Goal: Transaction & Acquisition: Purchase product/service

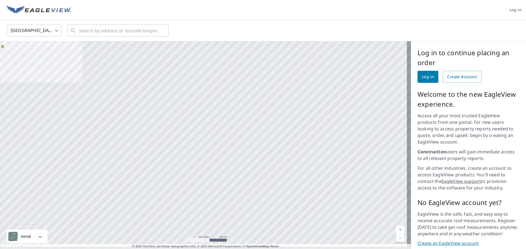
click at [417, 77] on link "Log in" at bounding box center [427, 77] width 21 height 12
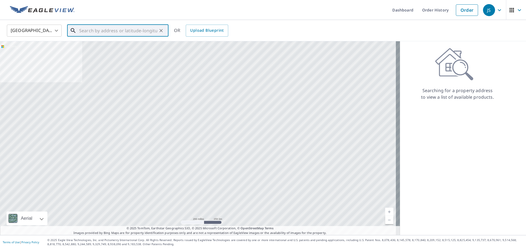
click at [91, 28] on input "text" at bounding box center [118, 30] width 78 height 15
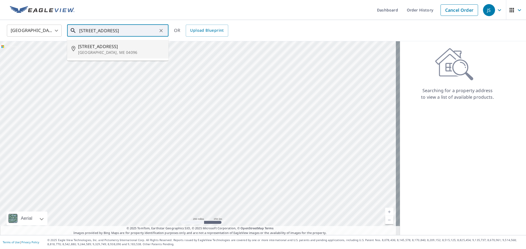
click at [119, 50] on p "[GEOGRAPHIC_DATA], ME 04096" at bounding box center [121, 52] width 86 height 5
type input "[STREET_ADDRESS]"
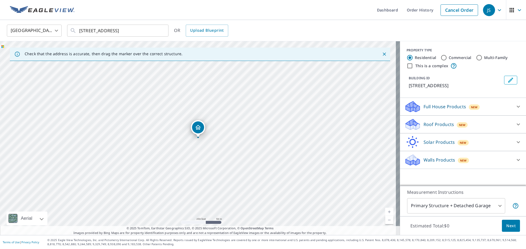
click at [418, 125] on div "Roof Products New" at bounding box center [457, 124] width 107 height 13
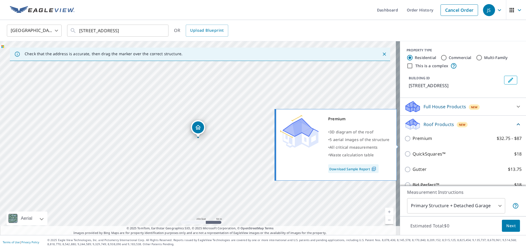
click at [405, 142] on input "Premium $32.75 - $87" at bounding box center [408, 139] width 8 height 7
checkbox input "true"
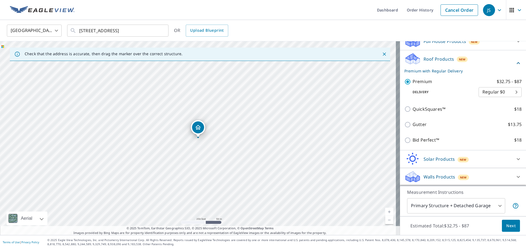
scroll to position [72, 0]
click at [502, 226] on button "Next" at bounding box center [511, 226] width 18 height 12
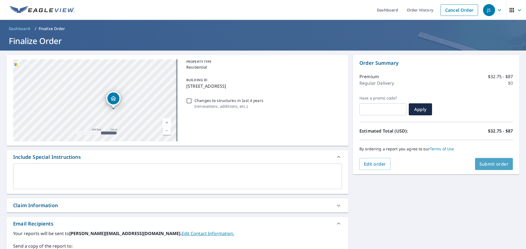
click at [479, 163] on span "Submit order" at bounding box center [493, 164] width 29 height 6
